Goal: Transaction & Acquisition: Download file/media

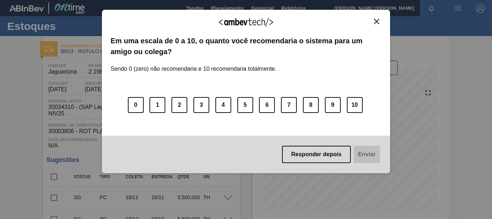
scroll to position [60, 0]
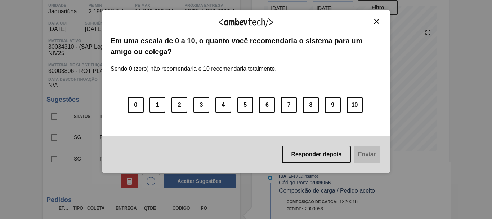
click at [375, 20] on img "Close" at bounding box center [376, 21] width 5 height 5
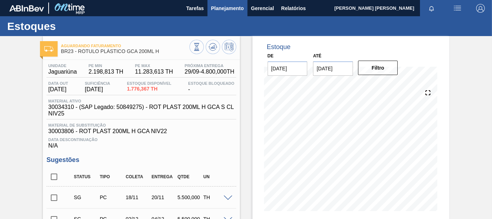
scroll to position [0, 0]
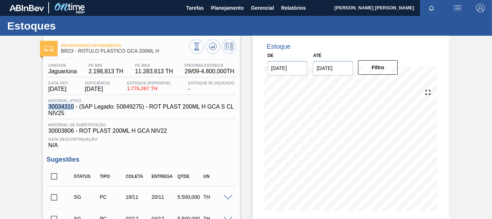
drag, startPoint x: 74, startPoint y: 107, endPoint x: 49, endPoint y: 107, distance: 24.9
click at [49, 107] on span "30034310 - (SAP Legado: 50849275) - ROT PLAST 200ML H GCA S CL NIV25" at bounding box center [142, 109] width 189 height 13
copy span "30034310"
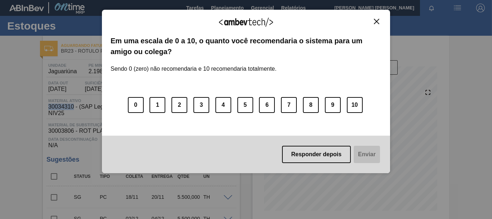
click at [377, 19] on img "Close" at bounding box center [376, 21] width 5 height 5
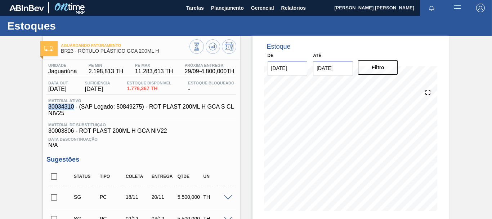
copy span "30034310"
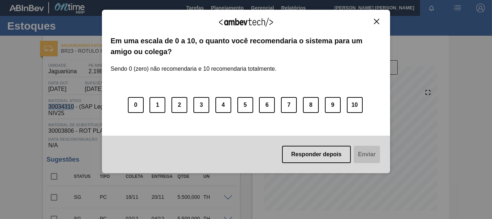
click at [376, 22] on img "Close" at bounding box center [376, 21] width 5 height 5
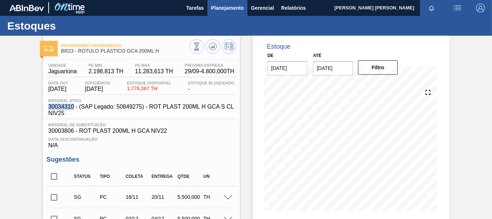
click at [228, 5] on span "Planejamento" at bounding box center [227, 8] width 33 height 9
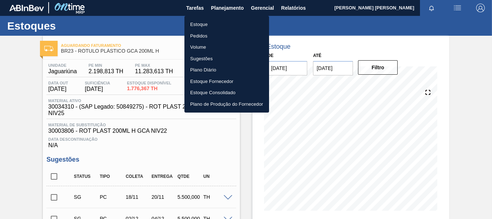
click at [304, 2] on div at bounding box center [246, 109] width 492 height 219
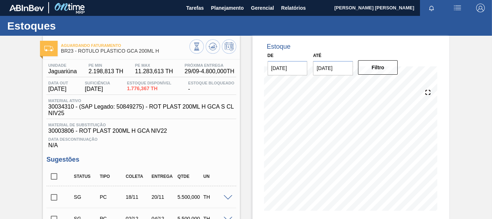
scroll to position [0, 0]
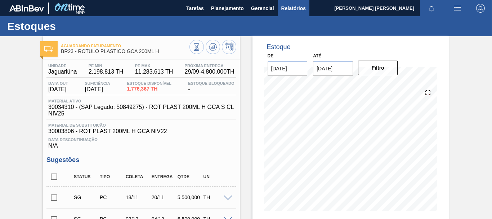
click at [298, 8] on span "Relatórios" at bounding box center [293, 8] width 24 height 9
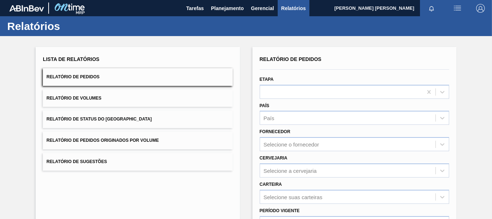
click at [160, 95] on button "Relatório de Volumes" at bounding box center [137, 98] width 189 height 18
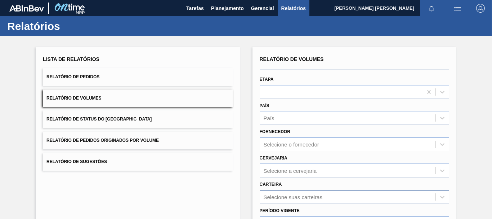
scroll to position [108, 0]
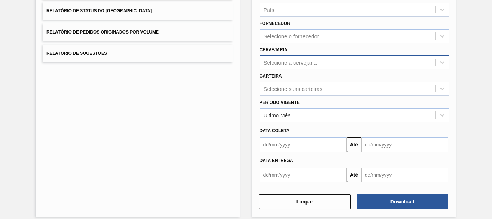
click at [308, 64] on div "Selecione a cervejaria" at bounding box center [290, 62] width 53 height 6
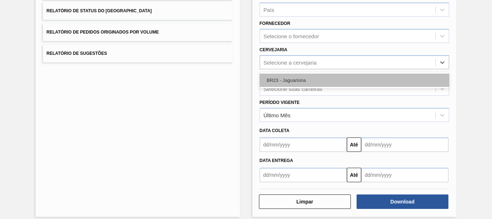
click at [310, 75] on div "BR23 - Jaguariúna" at bounding box center [354, 79] width 189 height 13
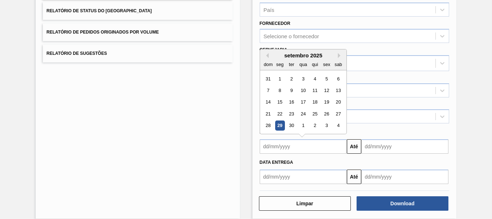
click at [295, 152] on input "text" at bounding box center [303, 146] width 87 height 14
click at [280, 125] on div "29" at bounding box center [280, 126] width 10 height 10
type input "[DATE]"
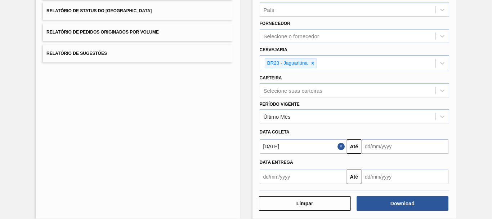
click at [385, 148] on input "text" at bounding box center [404, 146] width 87 height 14
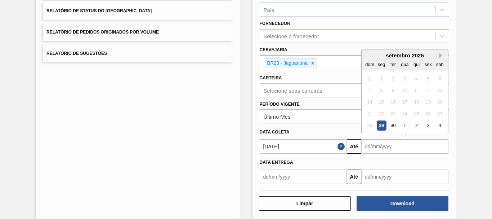
click at [442, 55] on button "Next Month" at bounding box center [441, 55] width 5 height 5
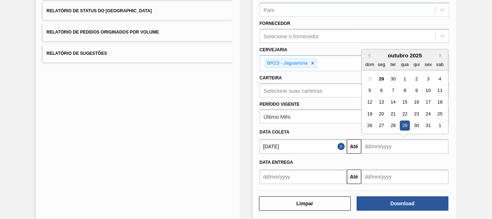
click at [407, 125] on div "29" at bounding box center [405, 126] width 10 height 10
type input "[DATE]"
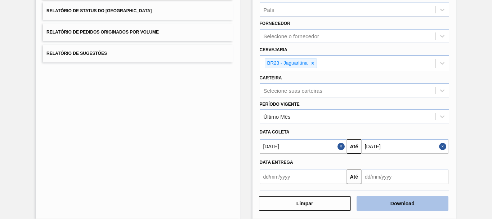
click at [401, 202] on button "Download" at bounding box center [403, 203] width 92 height 14
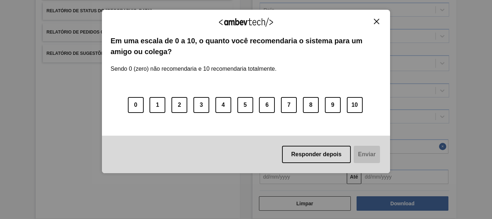
click at [378, 18] on button "Close" at bounding box center [377, 21] width 10 height 6
